Goal: Transaction & Acquisition: Purchase product/service

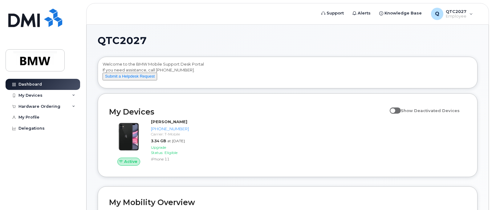
click at [398, 114] on span at bounding box center [395, 110] width 11 height 6
click at [394, 110] on input "Show Deactivated Devices" at bounding box center [392, 107] width 5 height 5
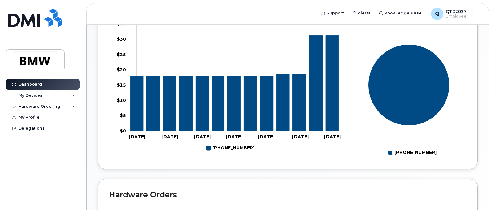
scroll to position [216, 0]
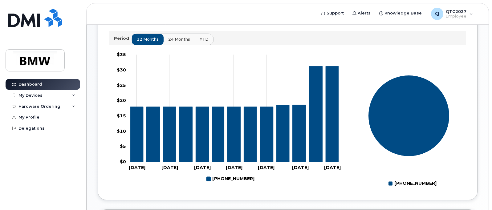
click at [367, 78] on rect at bounding box center [409, 119] width 114 height 139
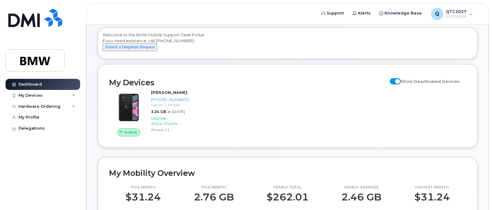
scroll to position [31, 0]
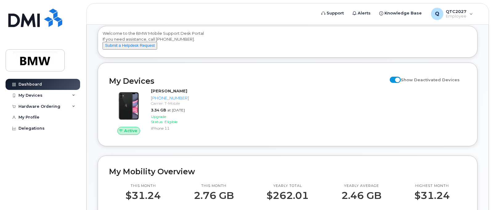
click at [401, 83] on span at bounding box center [395, 80] width 11 height 6
click at [394, 79] on input "Show Deactivated Devices" at bounding box center [392, 76] width 5 height 5
checkbox input "false"
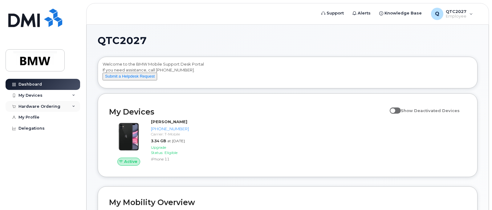
click at [53, 104] on div "Hardware Ordering" at bounding box center [39, 106] width 42 height 5
click at [40, 116] on div "New Order" at bounding box center [32, 118] width 23 height 6
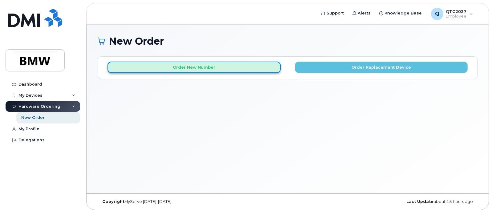
click at [231, 69] on button "Order New Number" at bounding box center [193, 67] width 173 height 11
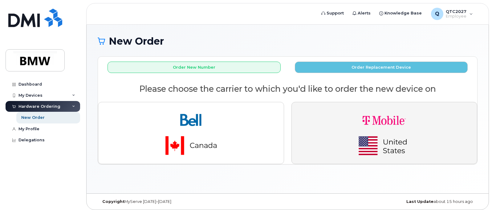
click at [392, 127] on img "button" at bounding box center [384, 133] width 86 height 52
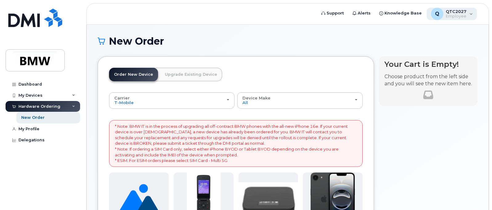
click at [470, 15] on div "Q QTC2027 Employee" at bounding box center [451, 14] width 50 height 12
